Goal: Task Accomplishment & Management: Complete application form

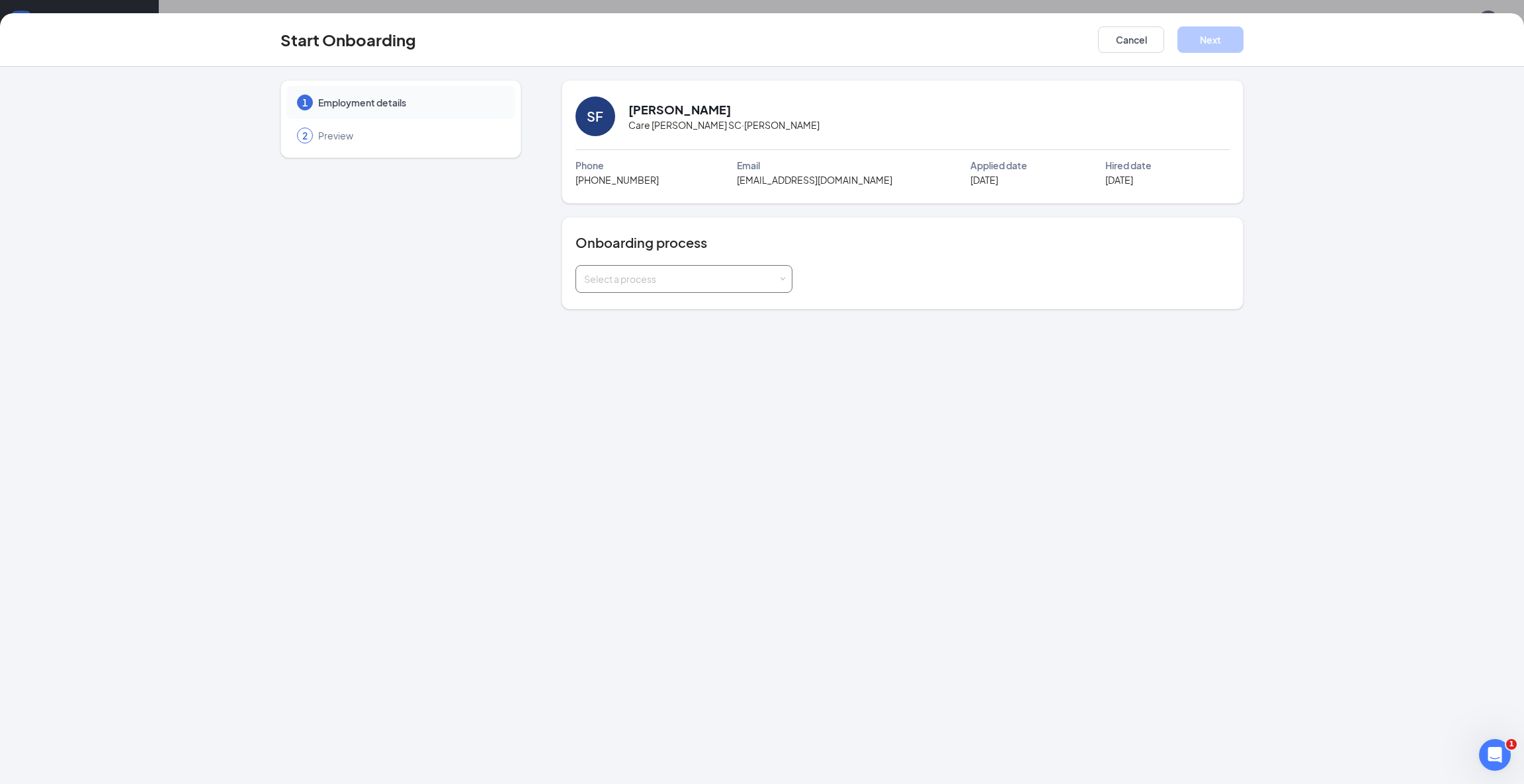
click at [676, 286] on div "Select a process" at bounding box center [681, 279] width 194 height 13
click at [683, 307] on li "Caregiver Onboarding" at bounding box center [683, 306] width 217 height 24
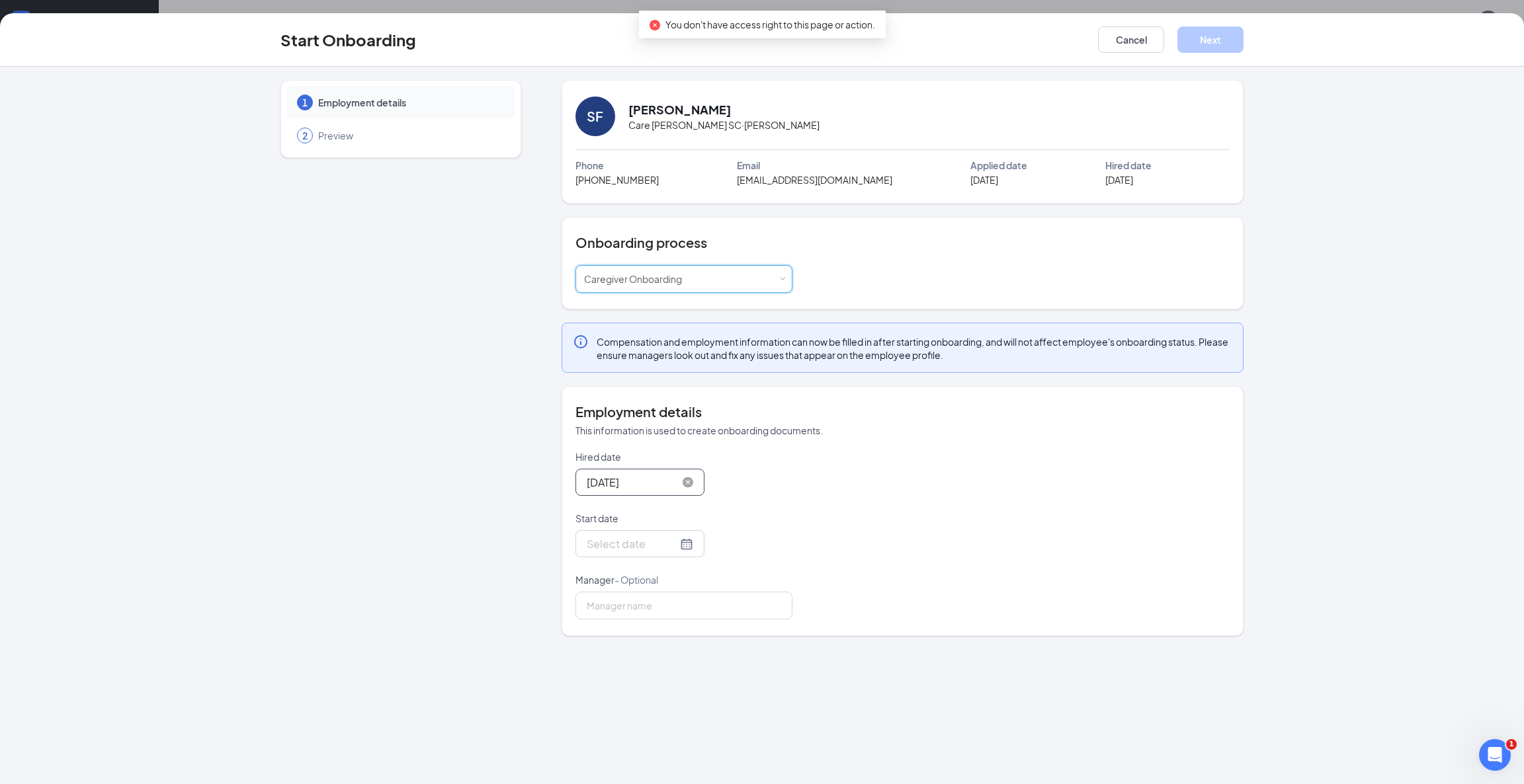
click at [637, 482] on input "[DATE]" at bounding box center [632, 482] width 90 height 16
type input "[DATE]"
click at [718, 579] on div "12" at bounding box center [715, 580] width 16 height 16
click at [654, 549] on input "Start date" at bounding box center [632, 544] width 90 height 16
type input "[DATE]"
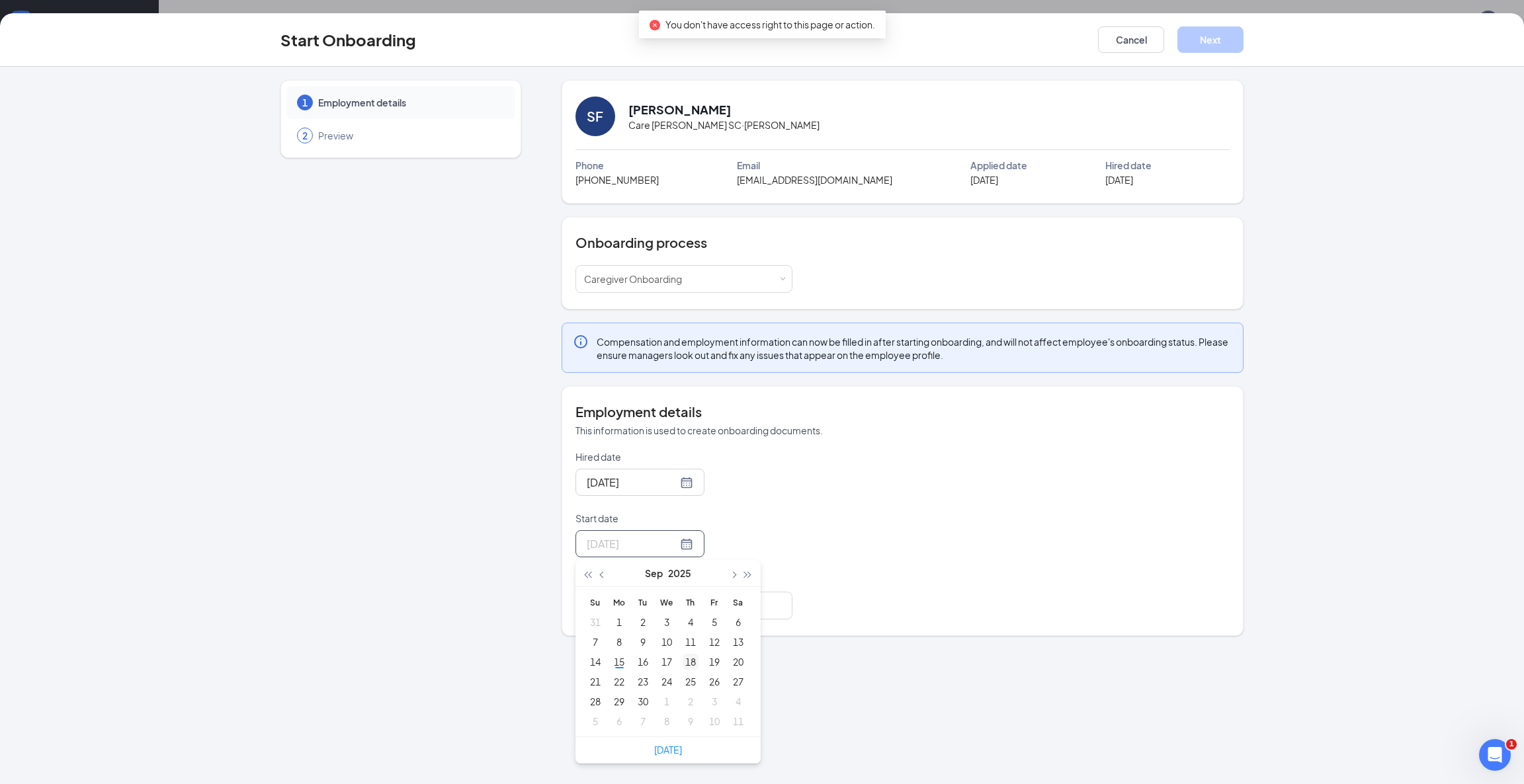
click at [692, 658] on div "18" at bounding box center [690, 662] width 16 height 16
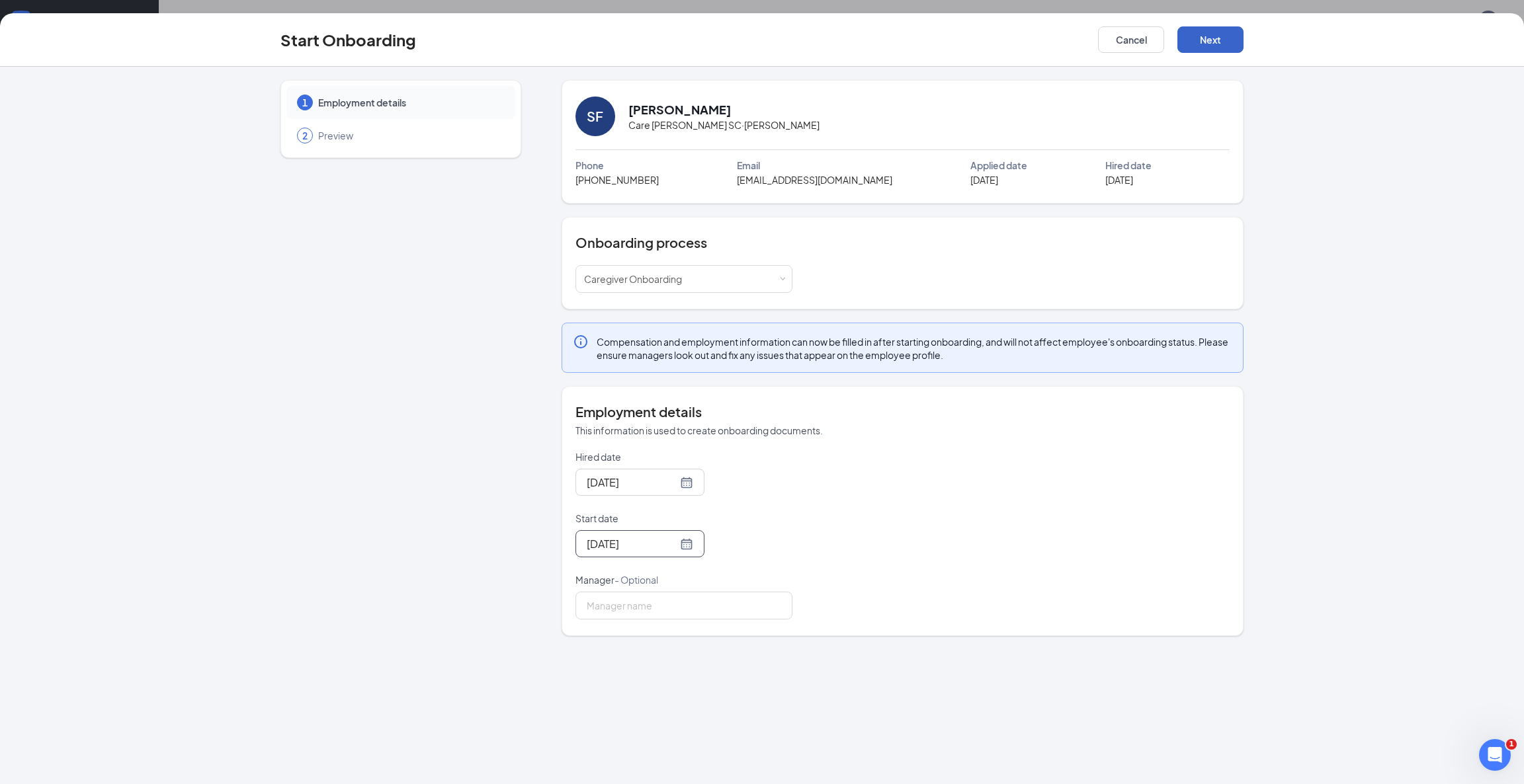
click at [1221, 41] on button "Next" at bounding box center [1210, 40] width 66 height 26
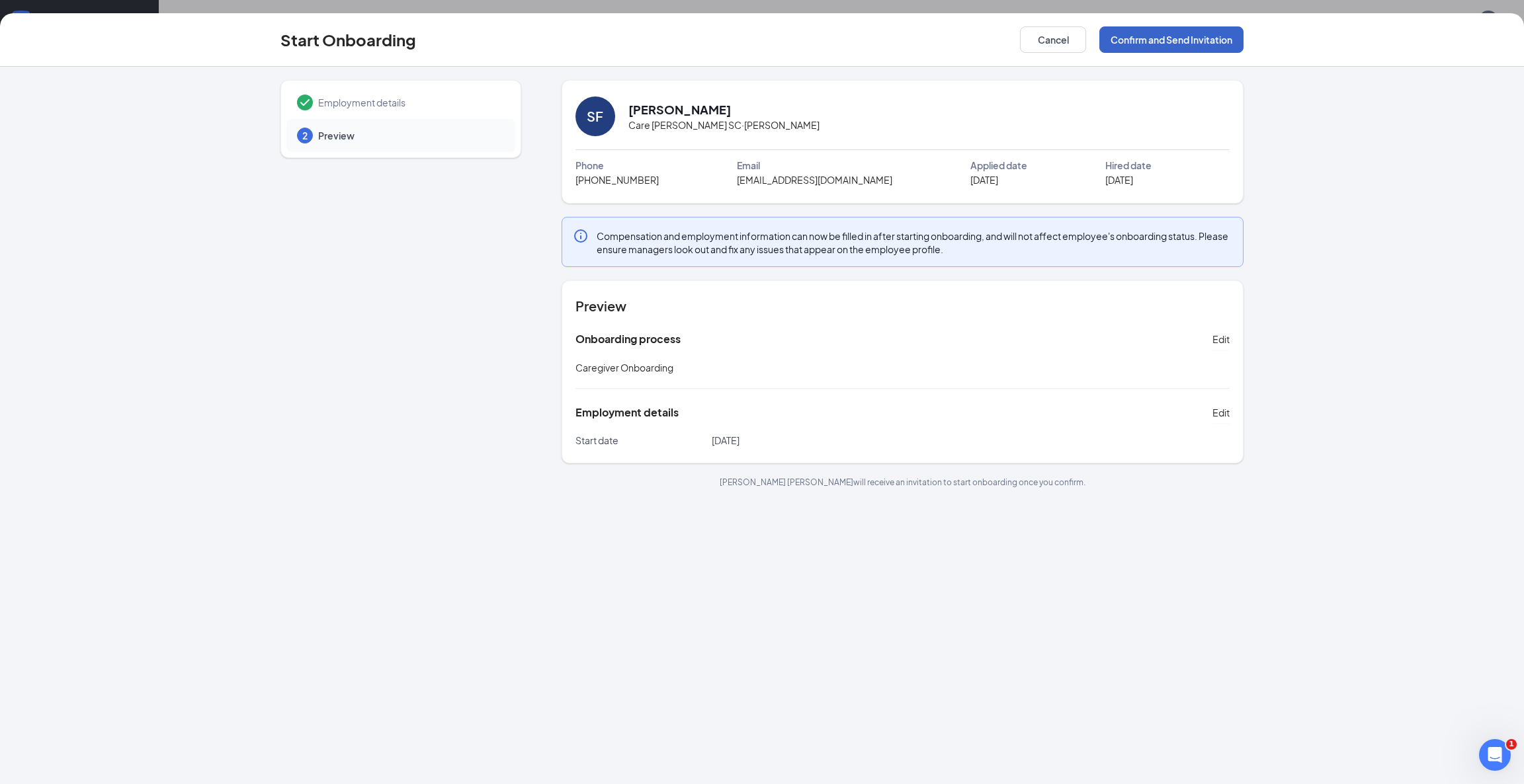
click at [1132, 39] on button "Confirm and Send Invitation" at bounding box center [1171, 40] width 144 height 26
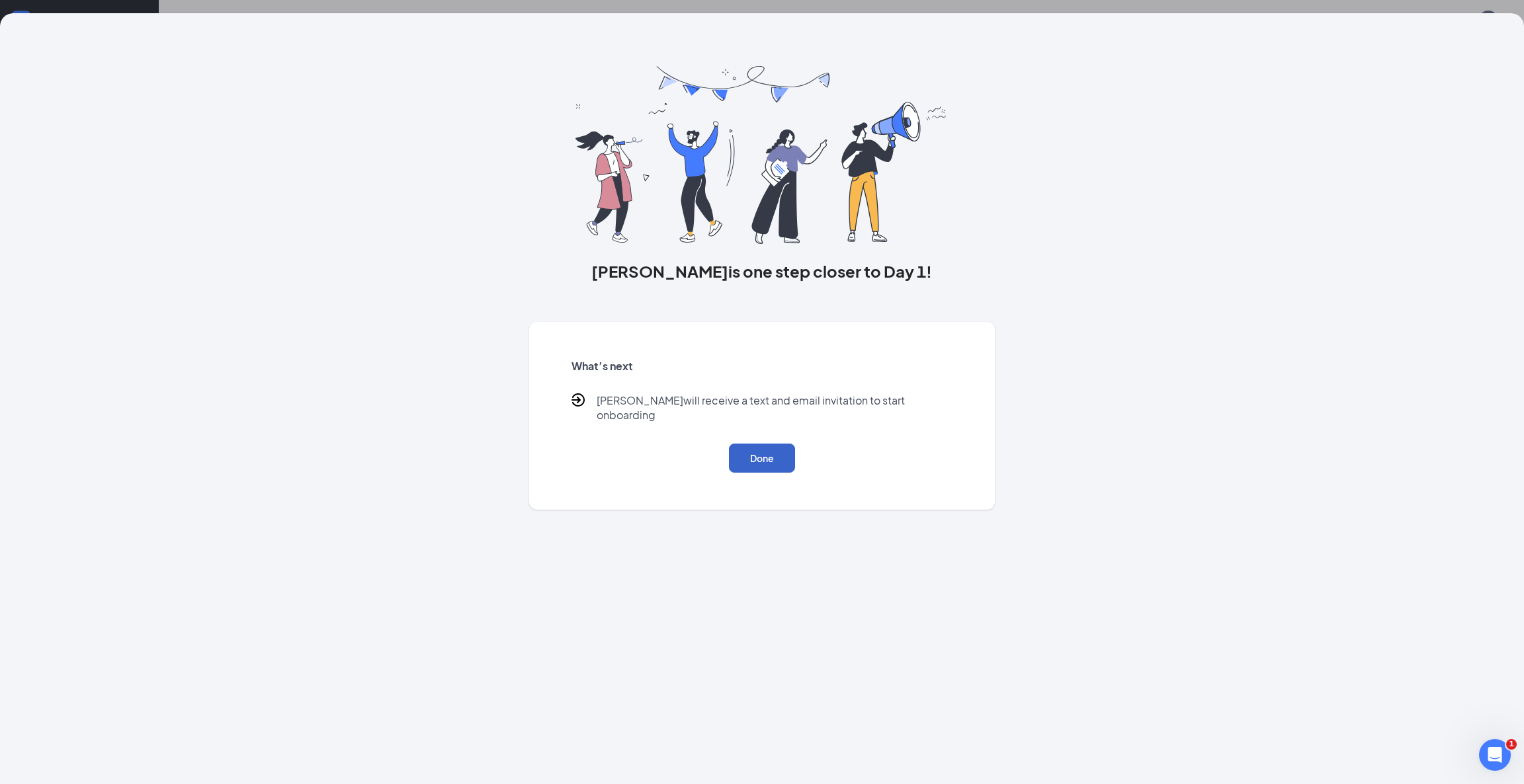
click at [775, 444] on button "Done" at bounding box center [762, 458] width 66 height 29
